Goal: Register for event/course

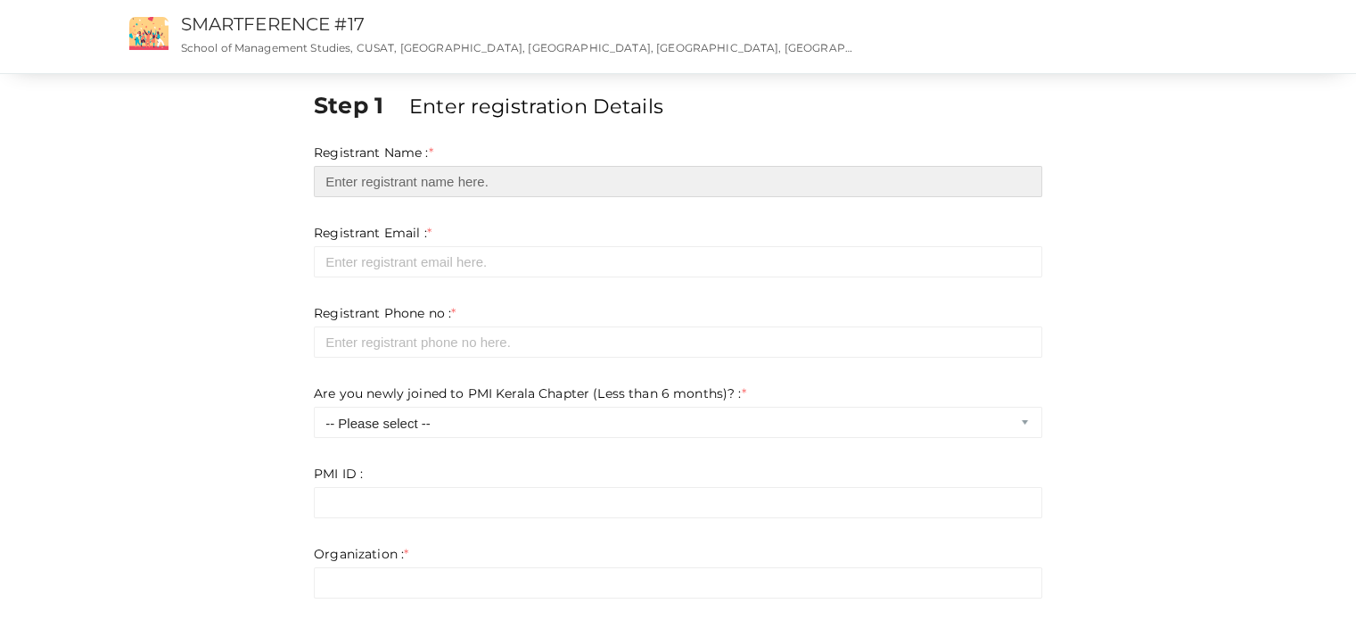
click at [473, 184] on input "text" at bounding box center [678, 181] width 728 height 31
type input "[PERSON_NAME]"
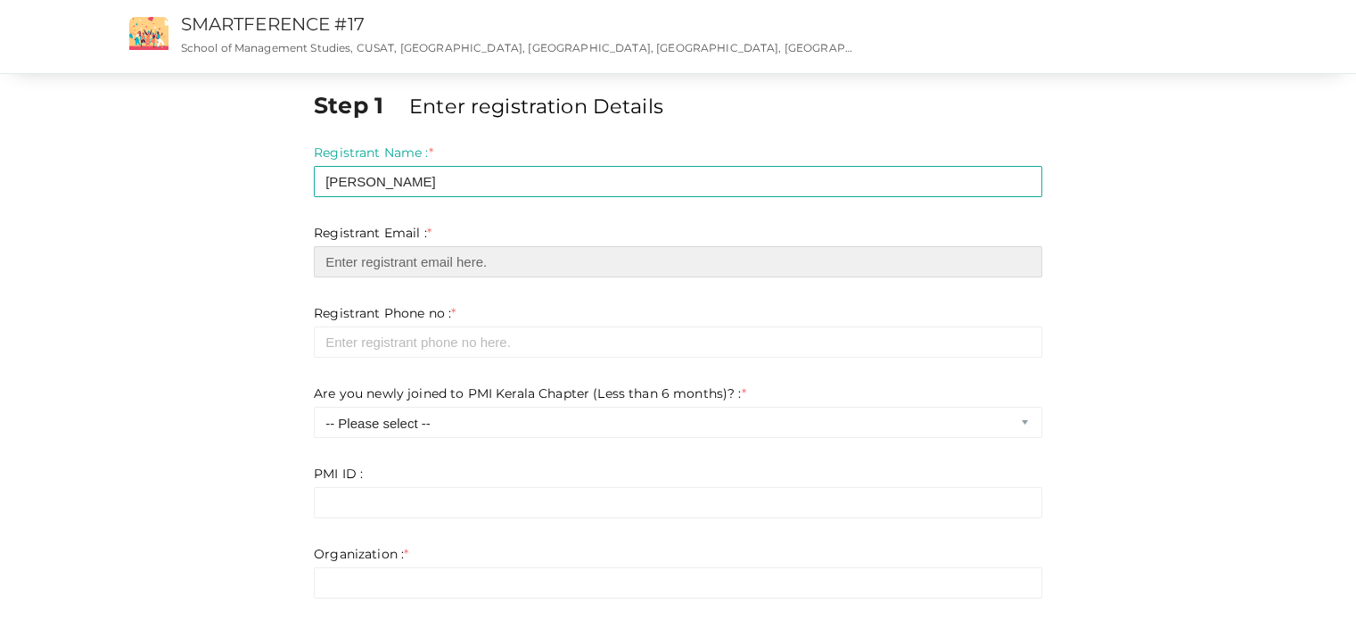
click at [457, 261] on input "email" at bounding box center [678, 261] width 728 height 31
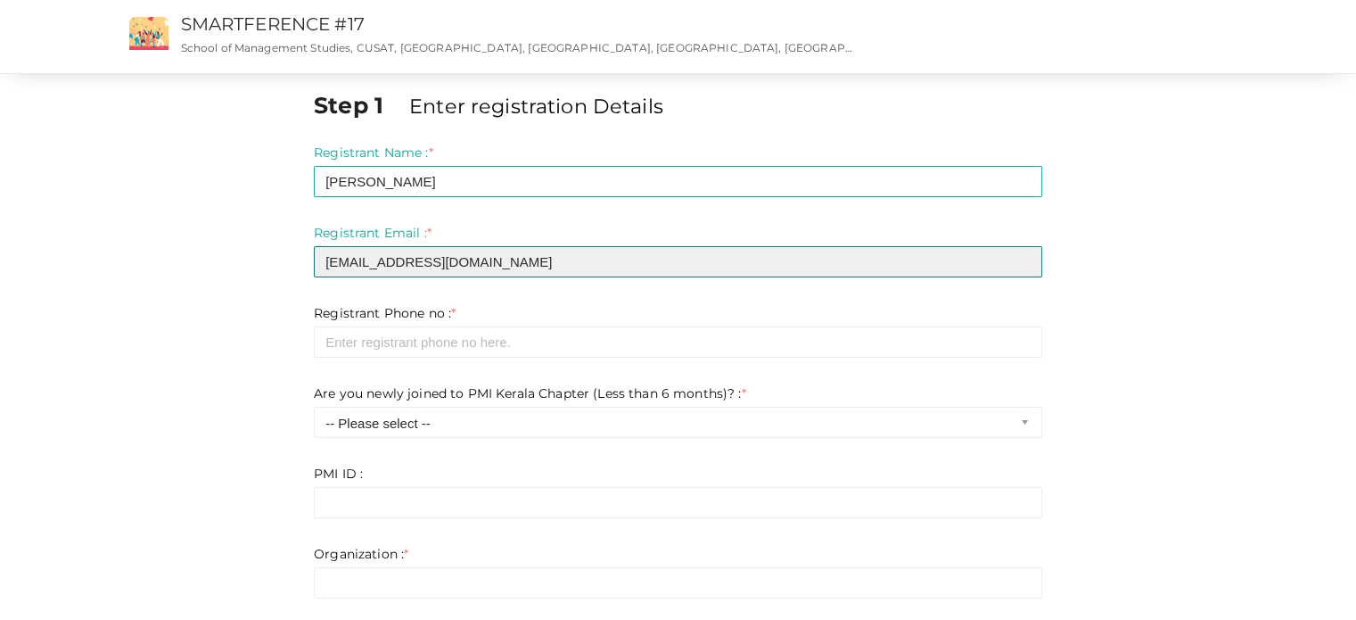
type input "[EMAIL_ADDRESS][DOMAIN_NAME]"
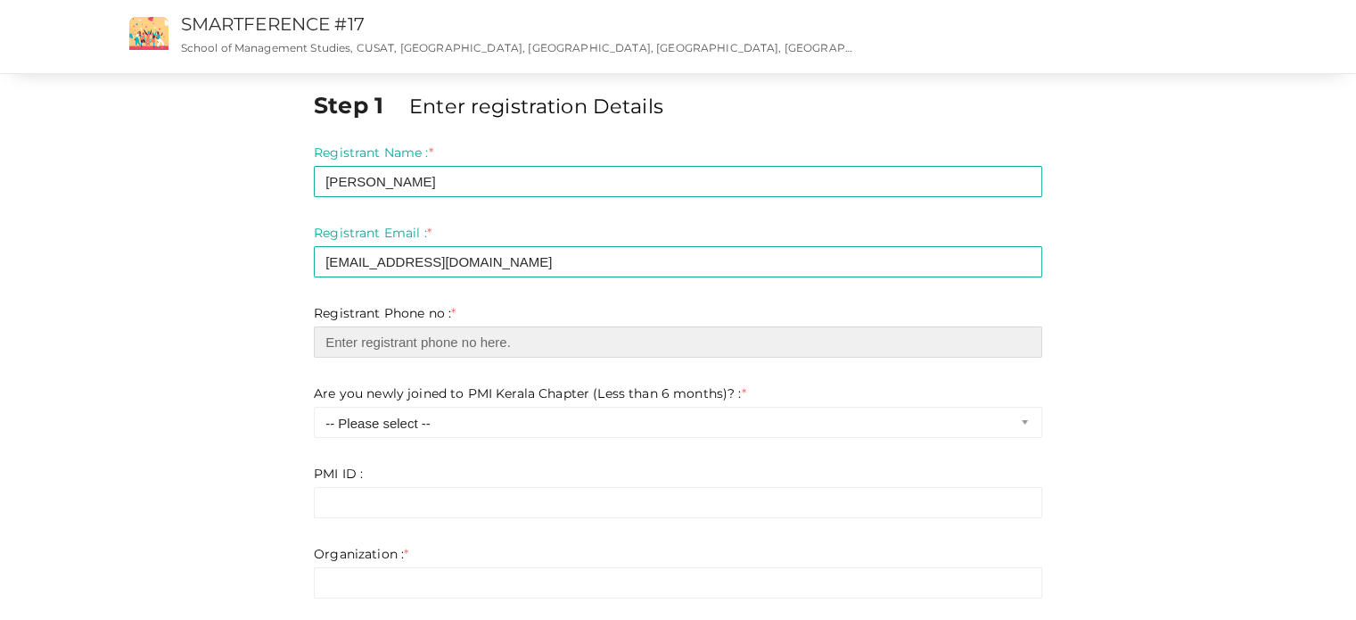
click at [410, 344] on input "number" at bounding box center [678, 341] width 728 height 31
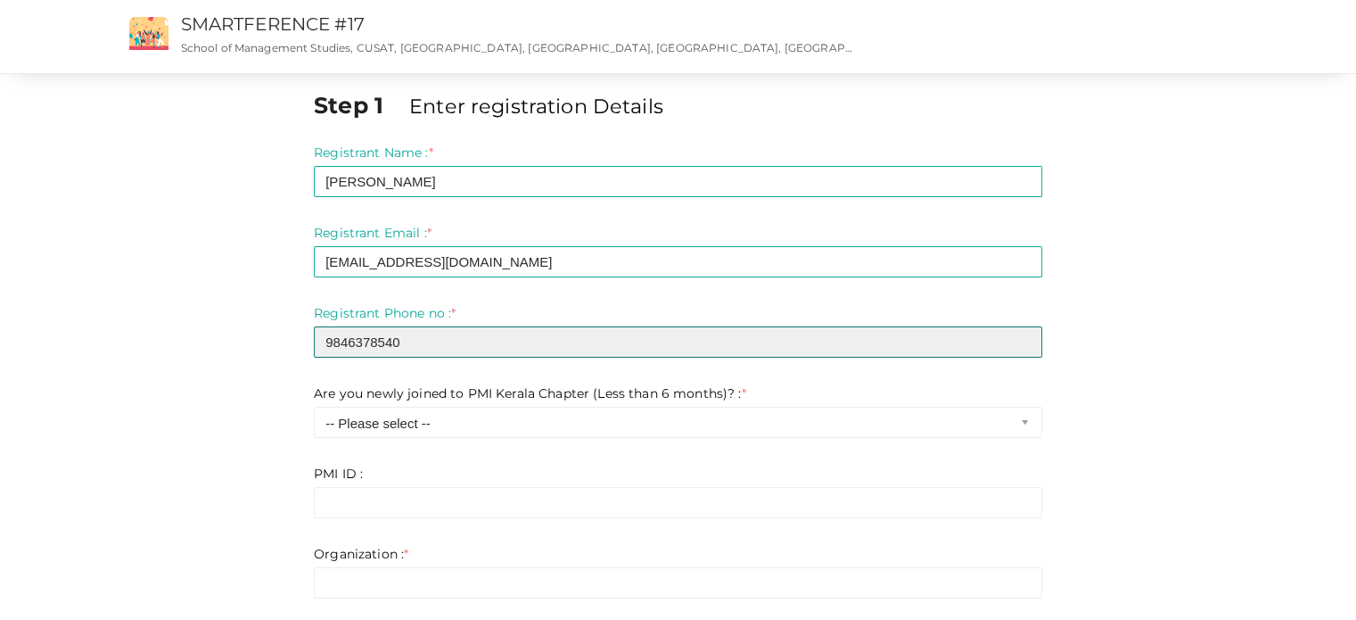
type input "9846378540"
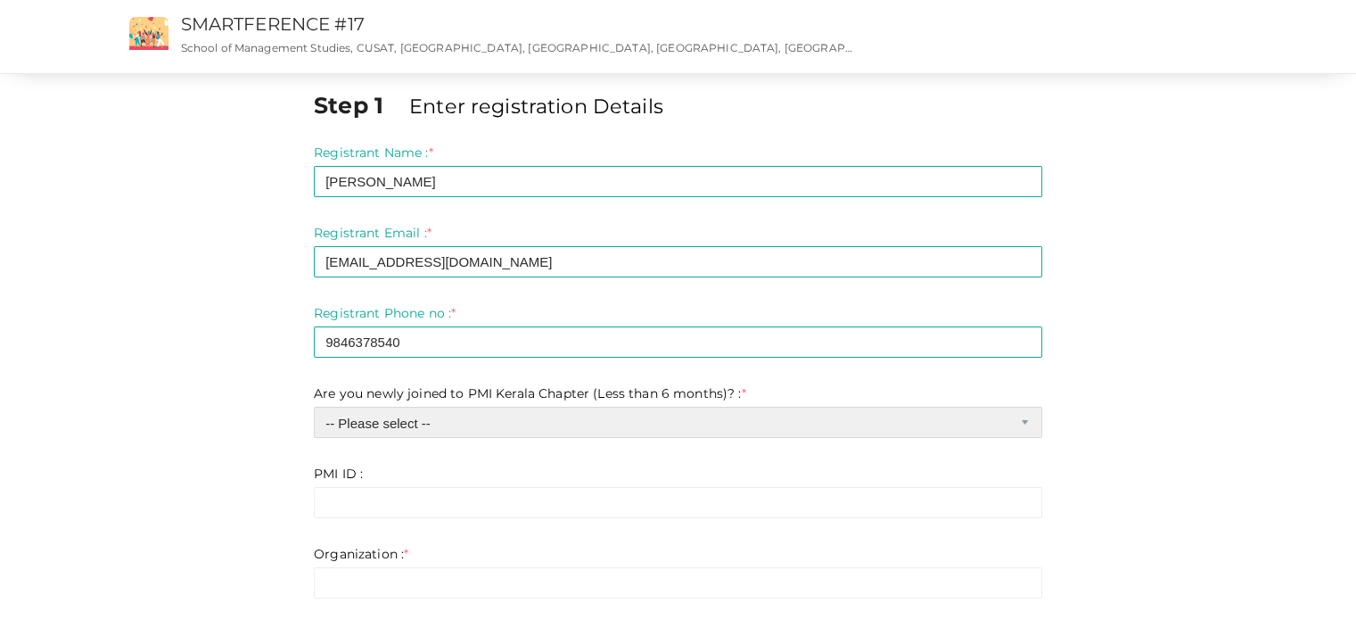
click at [480, 415] on select "-- Please select -- Yes No" at bounding box center [678, 422] width 728 height 31
select select "1"
click at [314, 407] on select "-- Please select -- Yes No" at bounding box center [678, 422] width 728 height 31
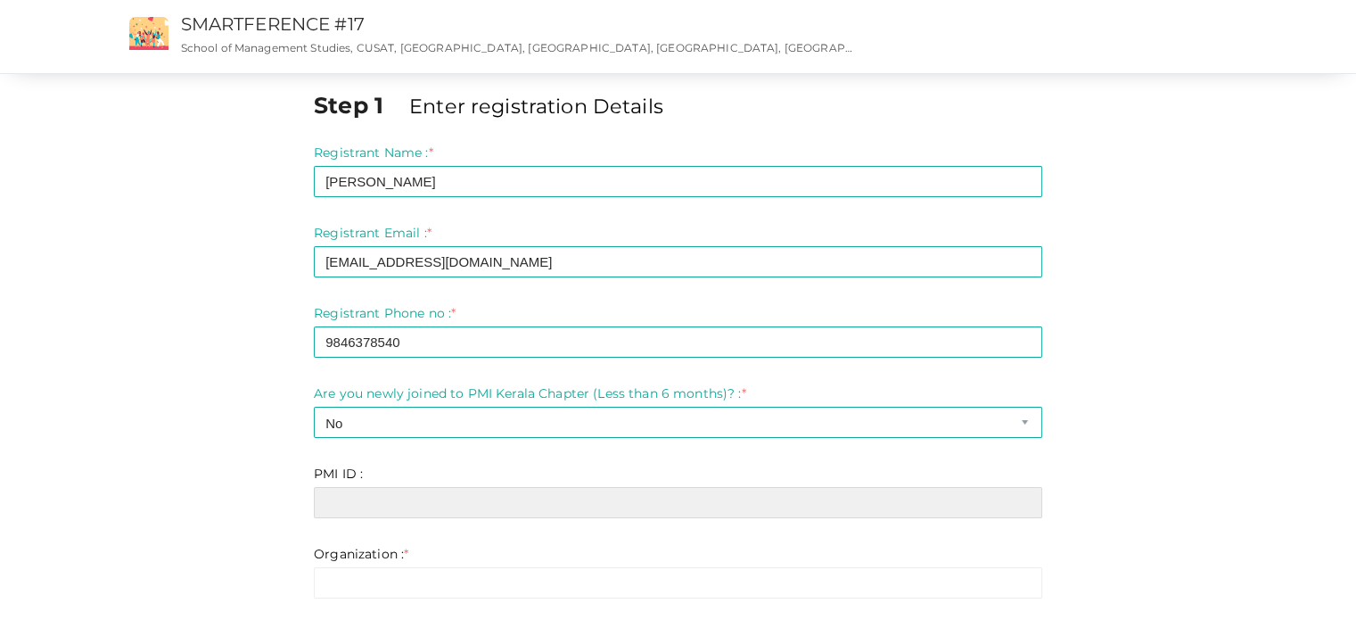
click at [484, 503] on input "text" at bounding box center [678, 502] width 728 height 31
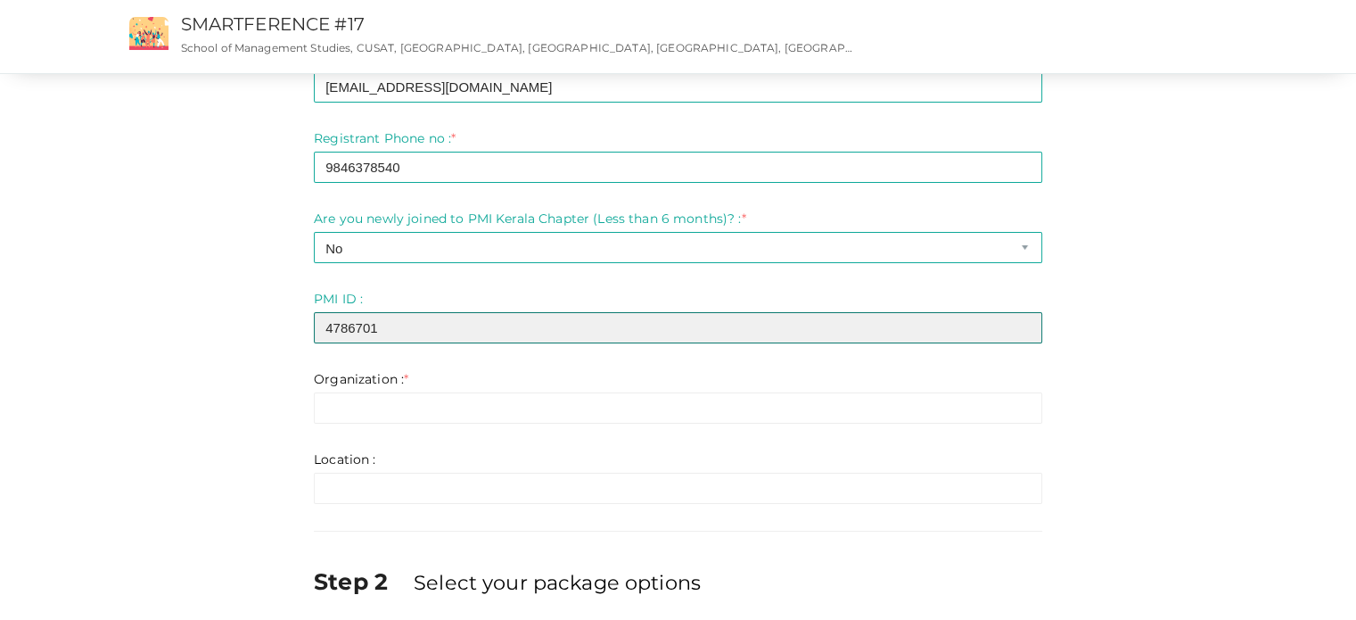
scroll to position [178, 0]
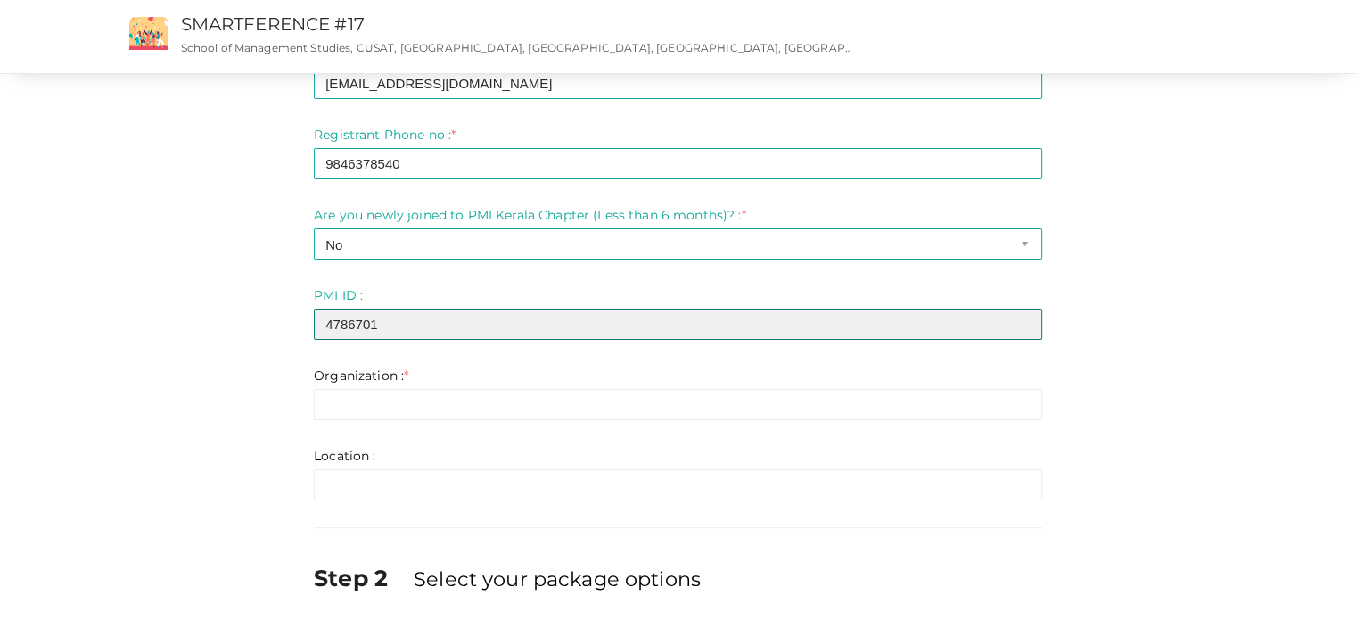
type input "4786701"
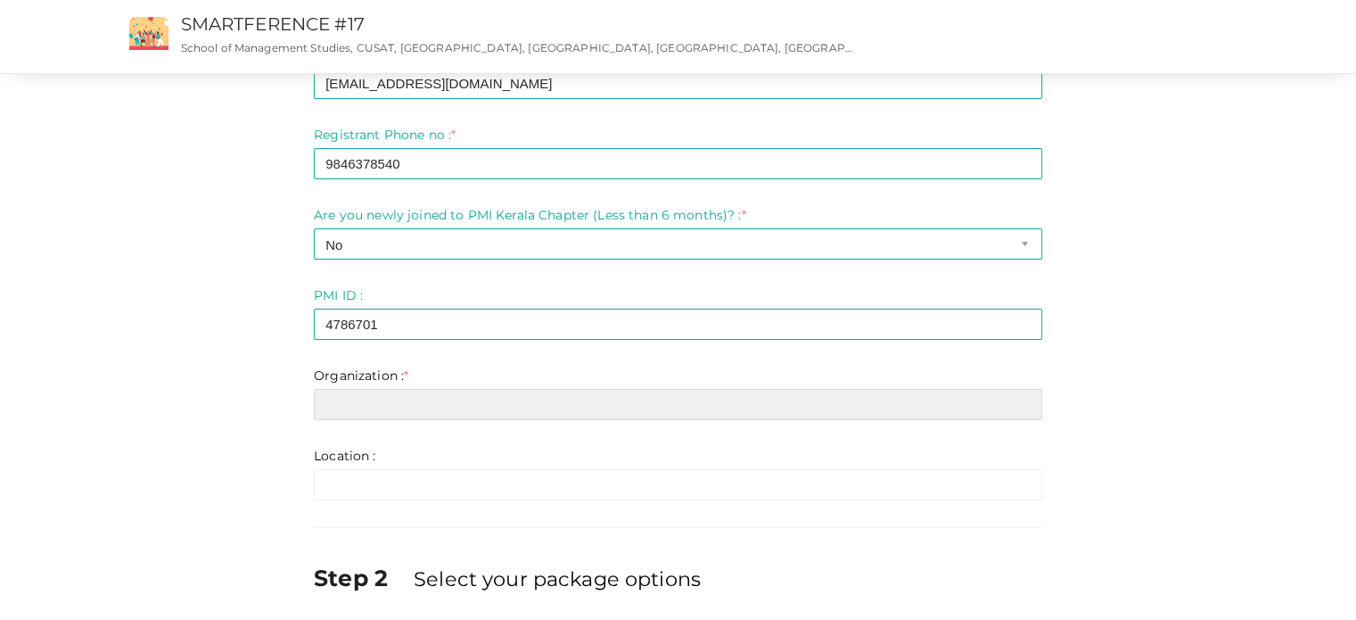
click at [455, 414] on input "text" at bounding box center [678, 404] width 728 height 31
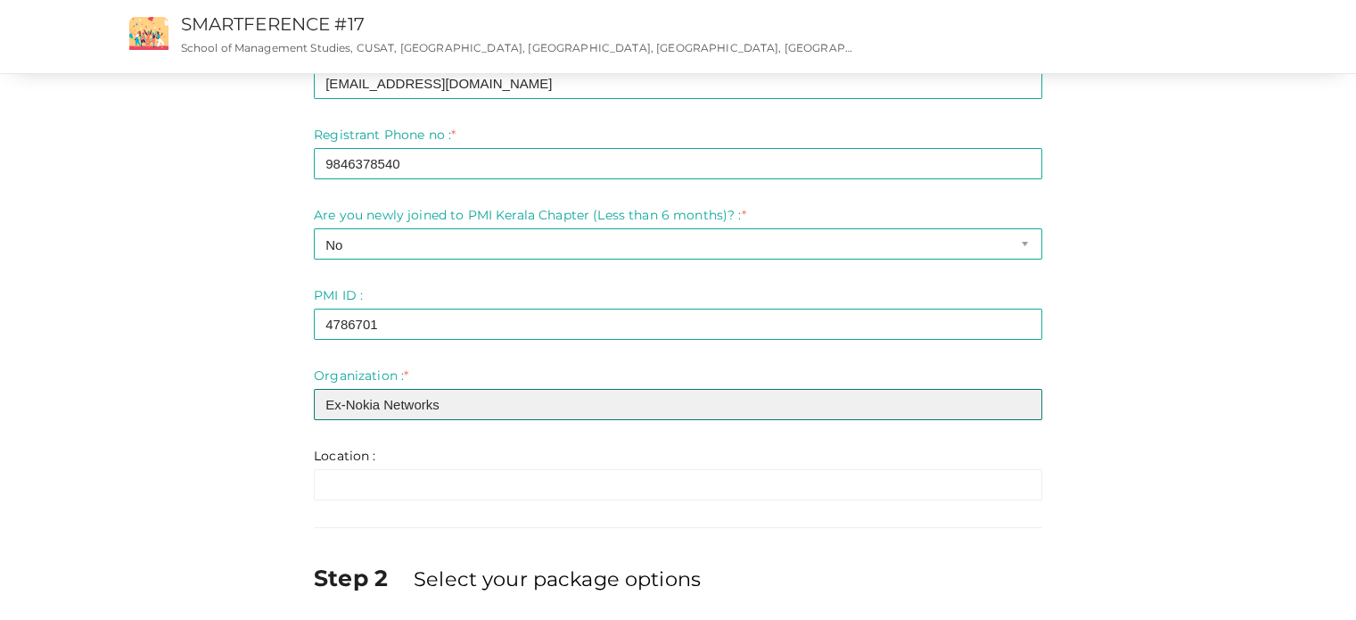
type input "Ex-Nokia Networks"
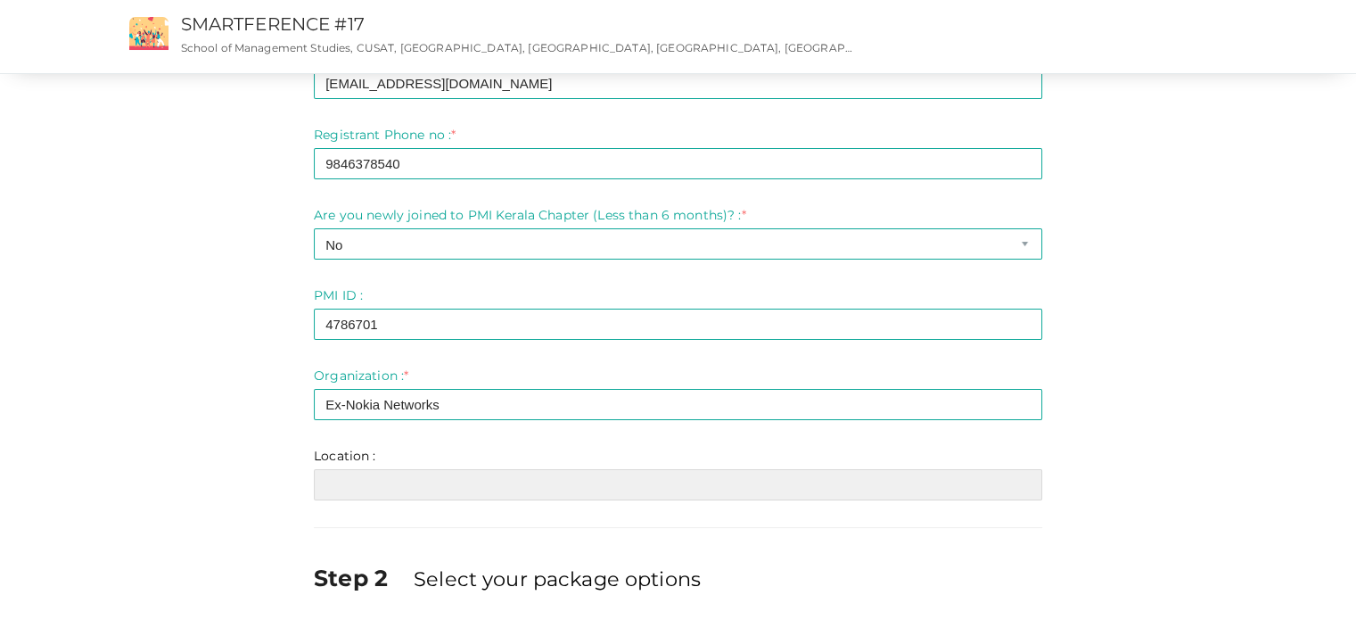
click at [446, 486] on input "text" at bounding box center [678, 484] width 728 height 31
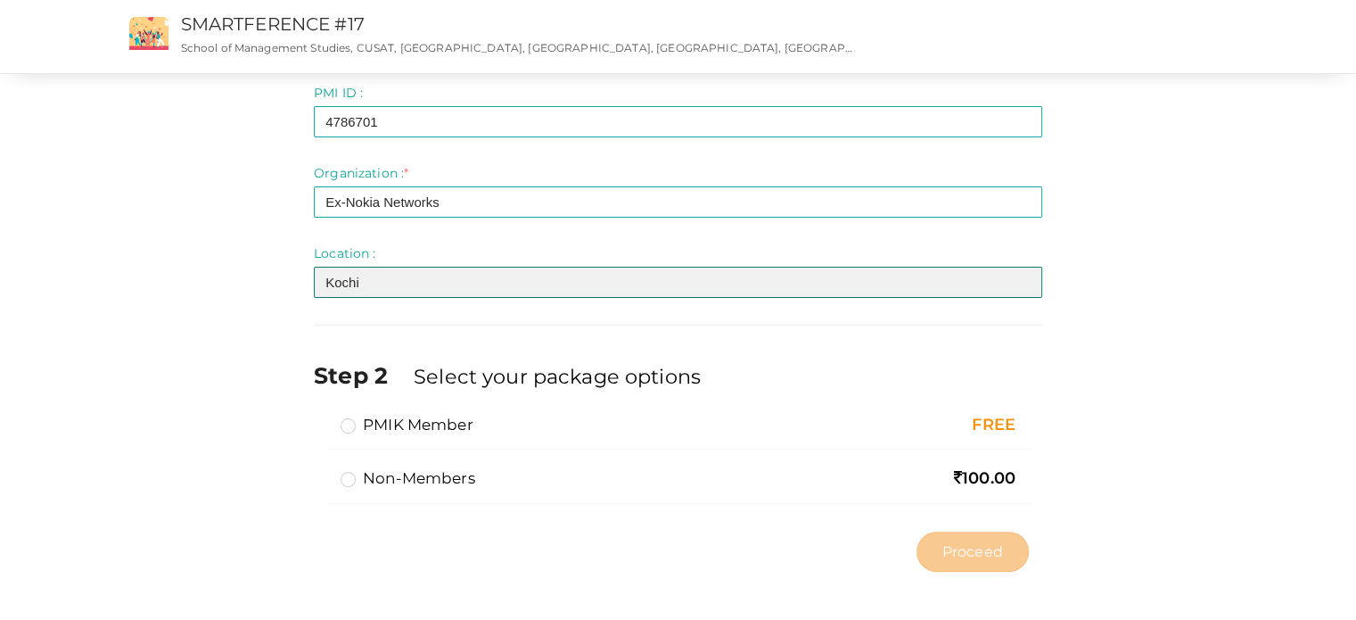
scroll to position [383, 0]
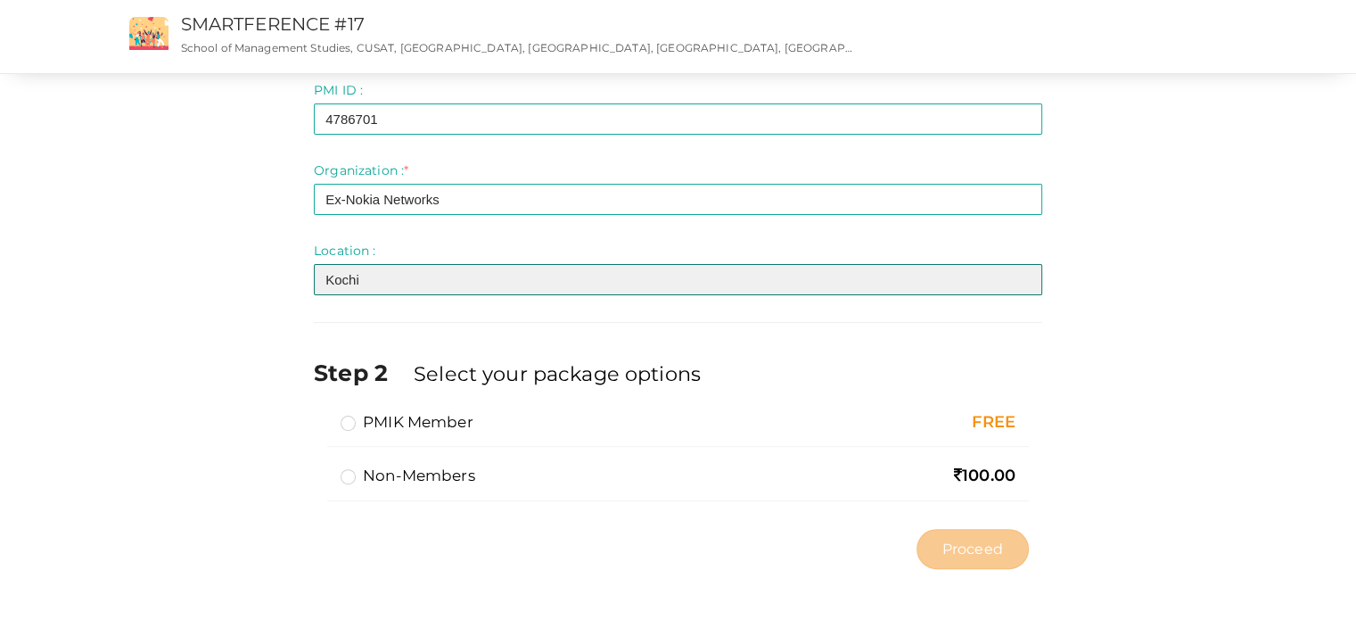
type input "Kochi"
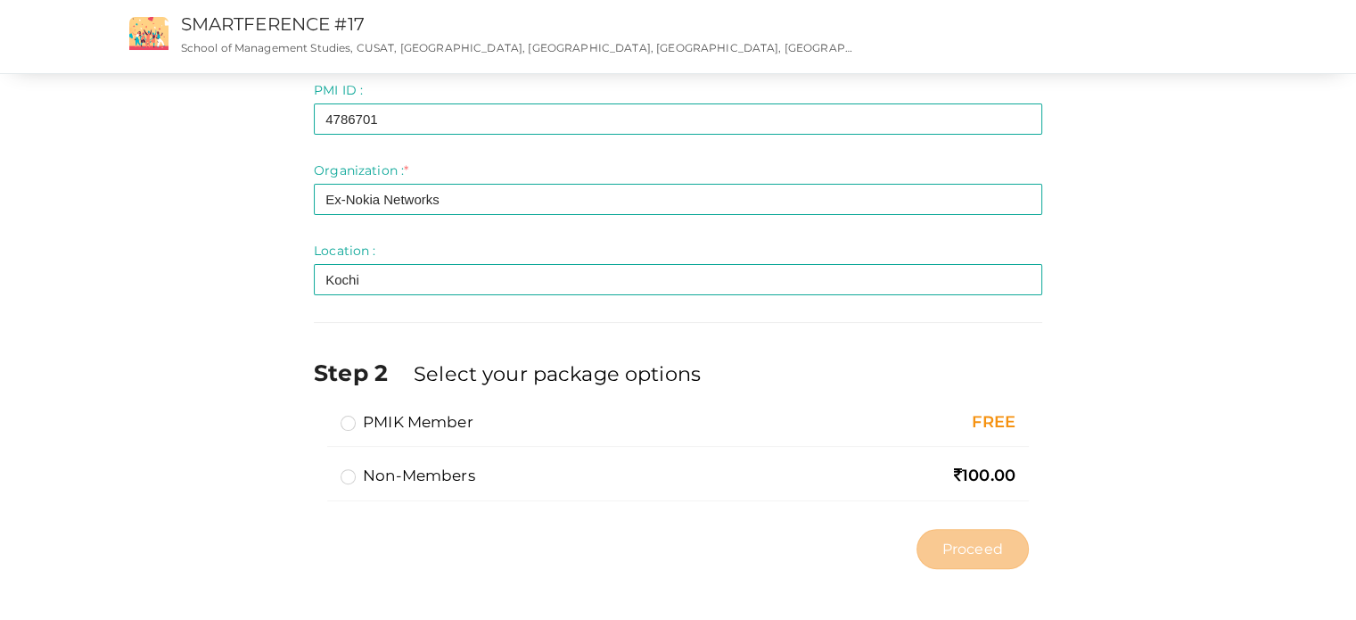
click at [350, 420] on label "PMIK Member" at bounding box center [407, 421] width 133 height 21
click at [323, 415] on input "PMIK Member" at bounding box center [323, 415] width 0 height 0
click at [963, 541] on span "Proceed" at bounding box center [972, 548] width 61 height 21
